Goal: Navigation & Orientation: Find specific page/section

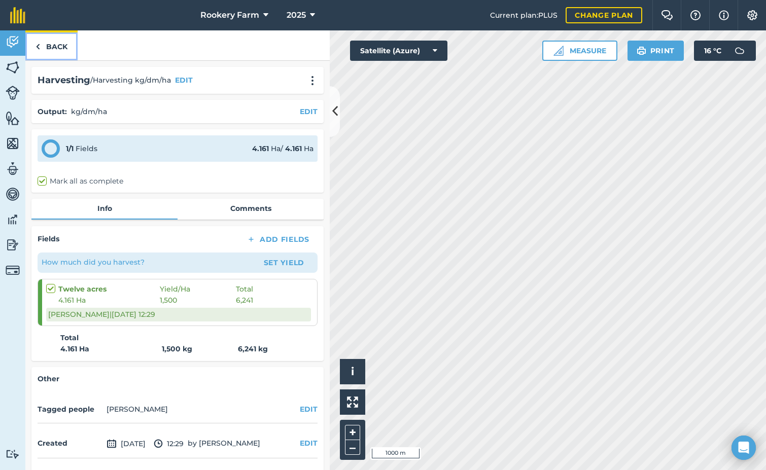
click at [52, 45] on link "Back" at bounding box center [51, 45] width 52 height 30
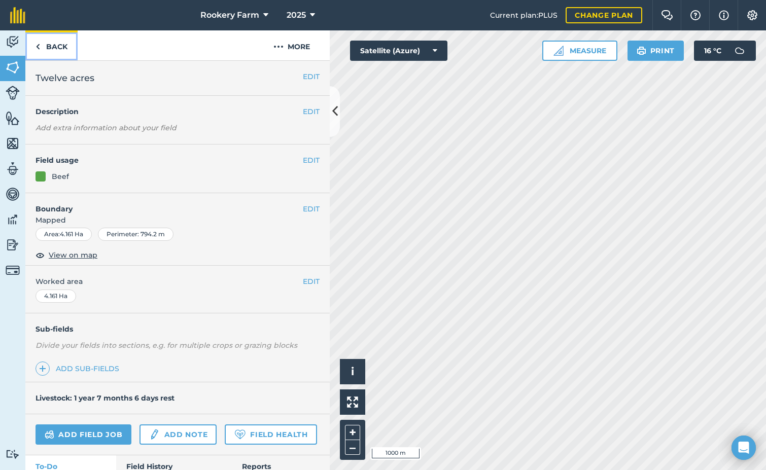
click at [58, 45] on link "Back" at bounding box center [51, 45] width 52 height 30
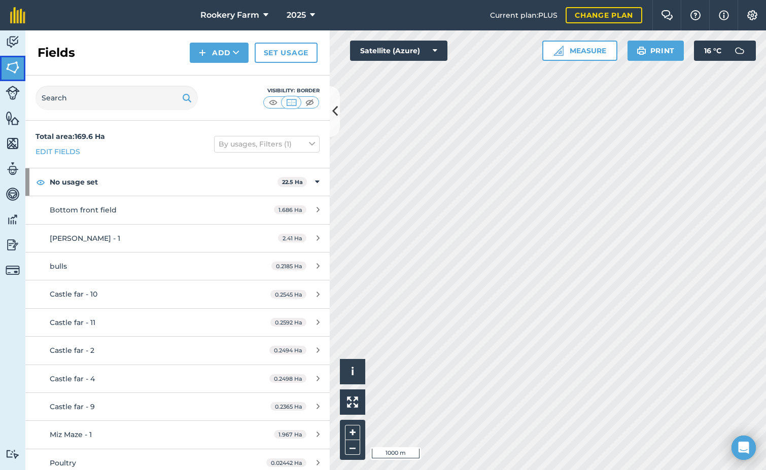
click at [15, 69] on img at bounding box center [13, 67] width 14 height 15
